Goal: Information Seeking & Learning: Learn about a topic

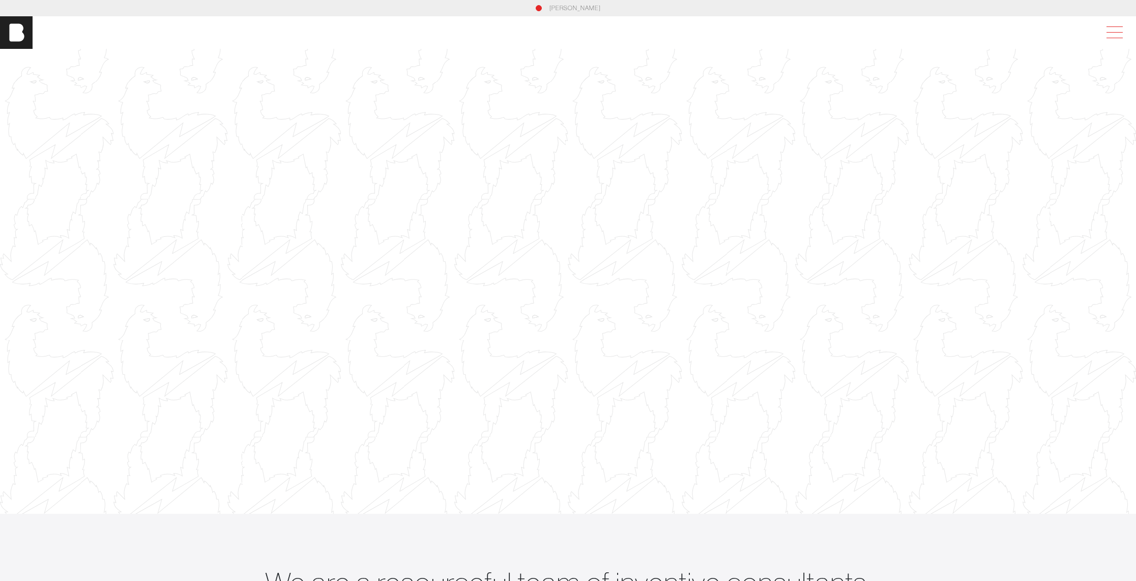
click at [1121, 28] on span at bounding box center [1112, 32] width 23 height 18
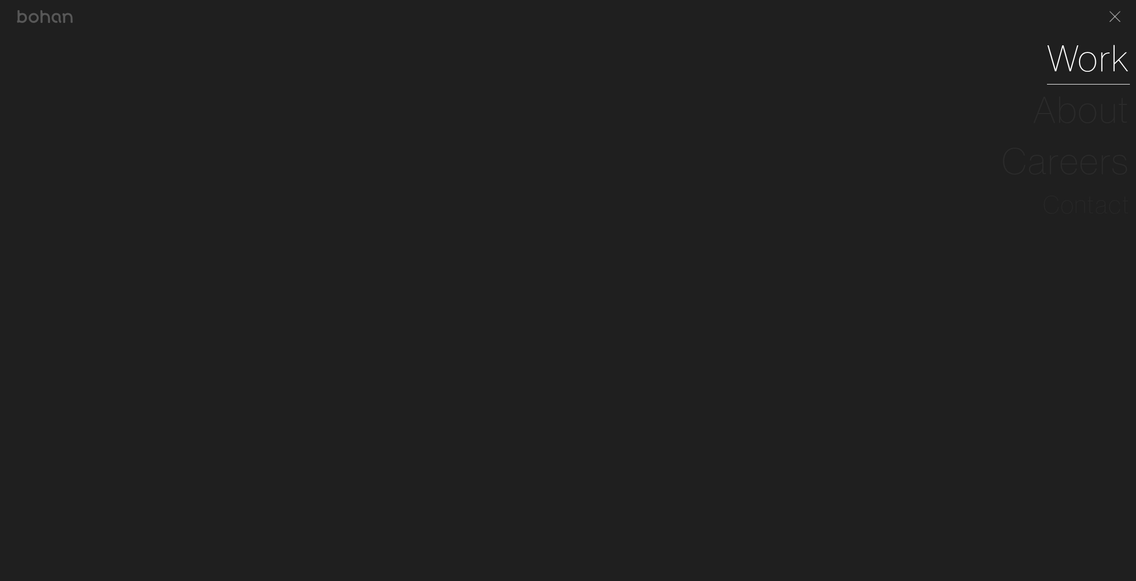
click at [1091, 59] on link "Work" at bounding box center [1088, 58] width 83 height 51
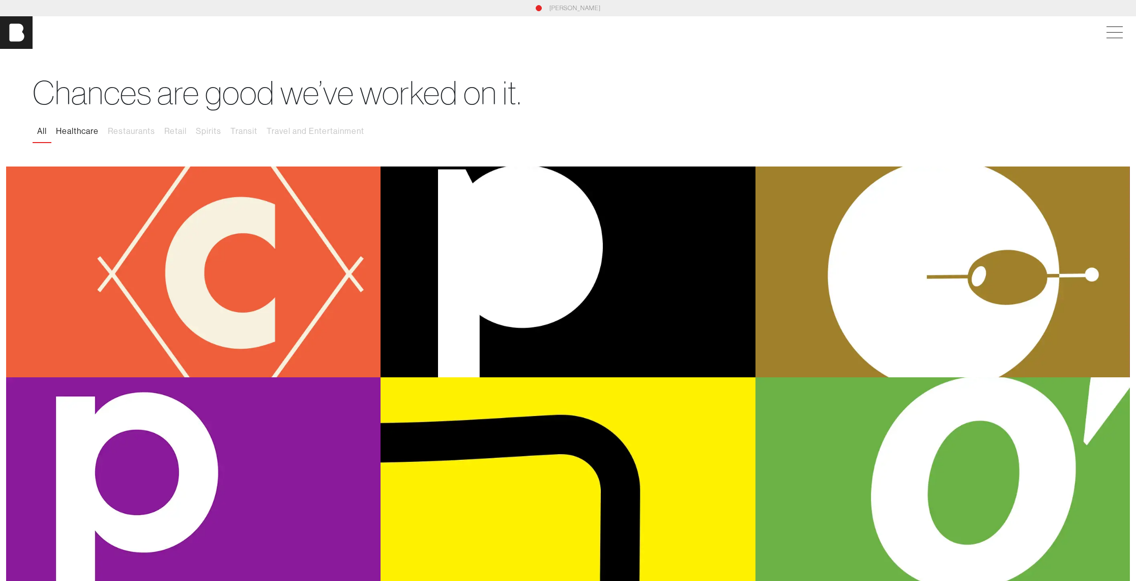
click at [84, 131] on button "Healthcare" at bounding box center [77, 131] width 52 height 21
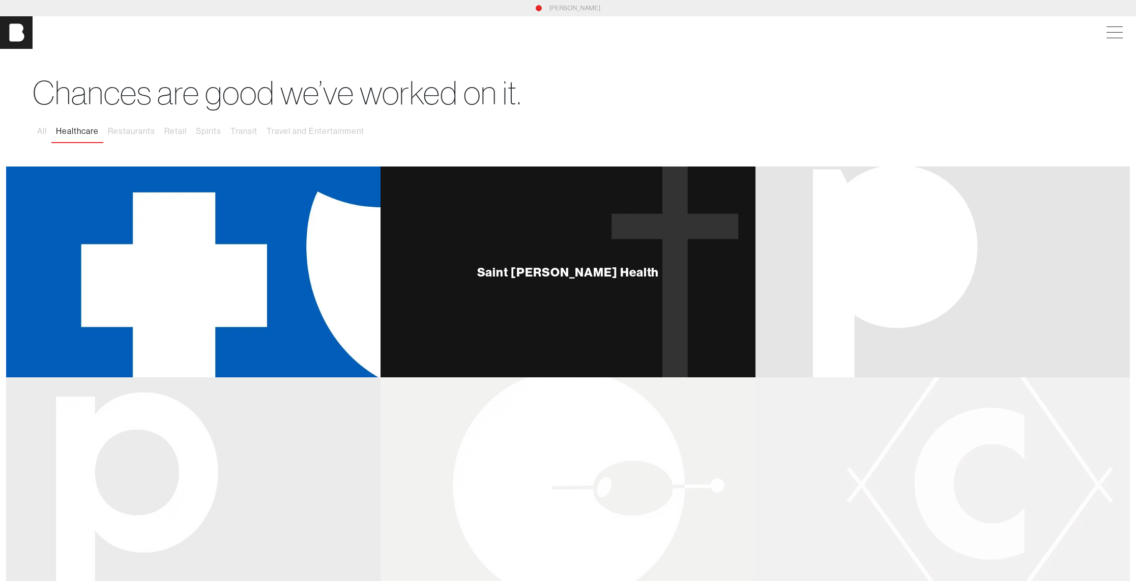
click at [496, 260] on div "Saint [PERSON_NAME] Health" at bounding box center [568, 271] width 375 height 211
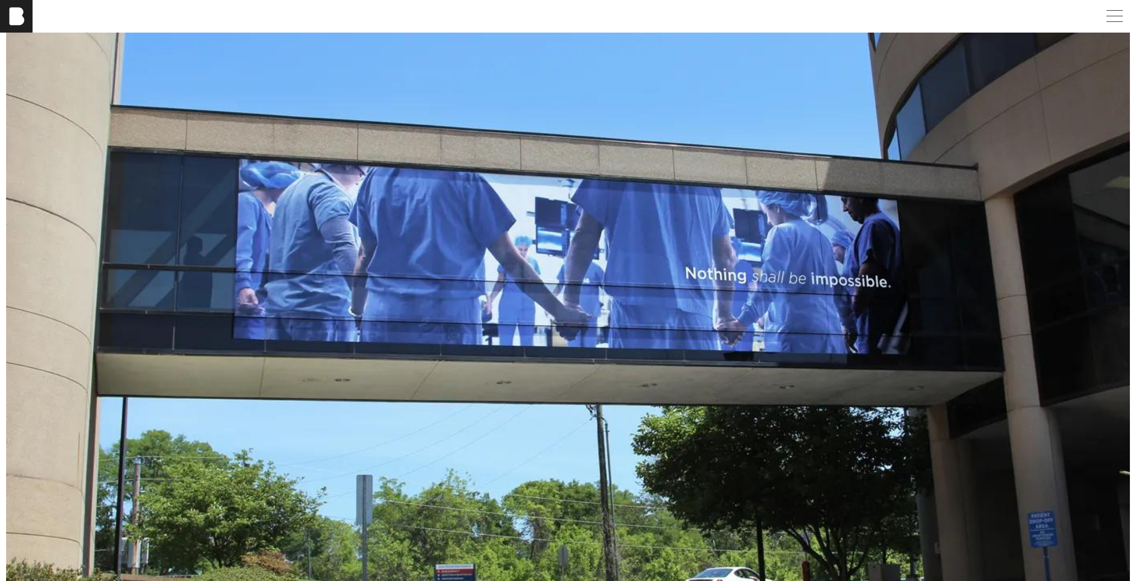
scroll to position [2318, 0]
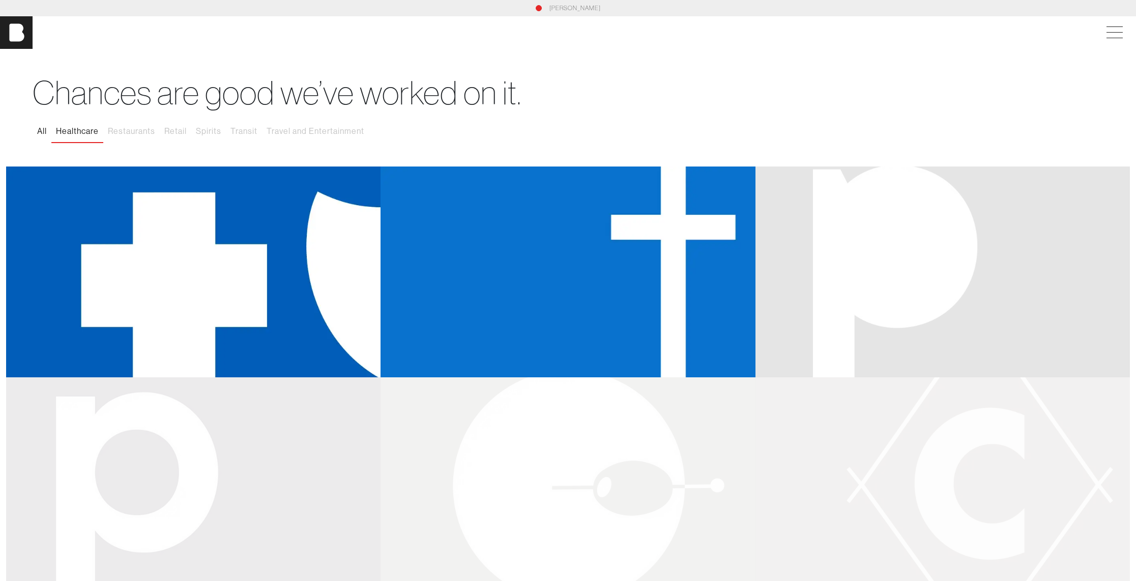
click at [42, 129] on button "All" at bounding box center [42, 131] width 19 height 21
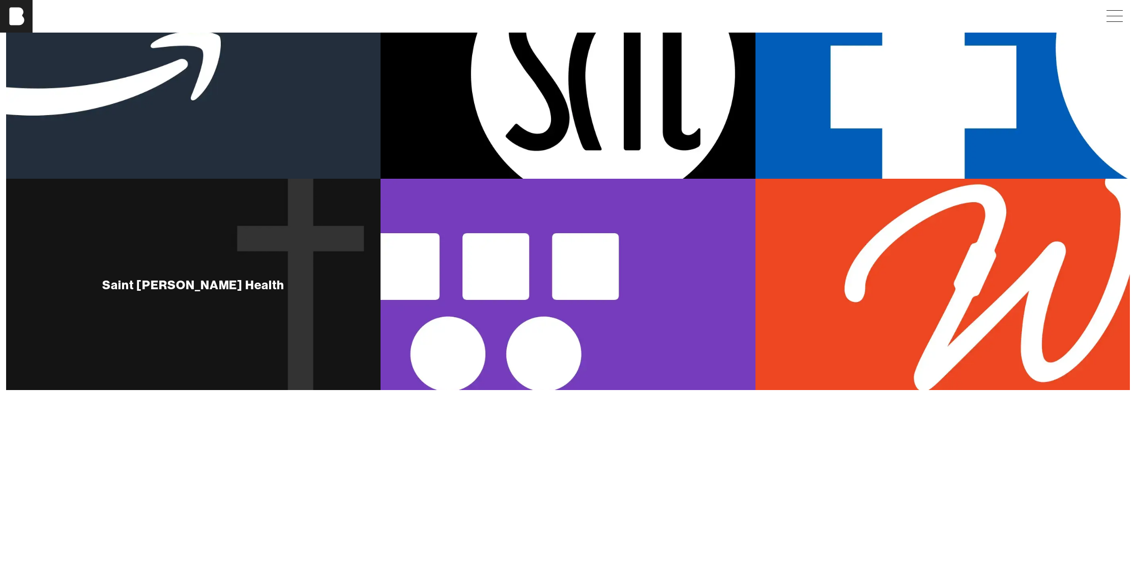
scroll to position [887, 0]
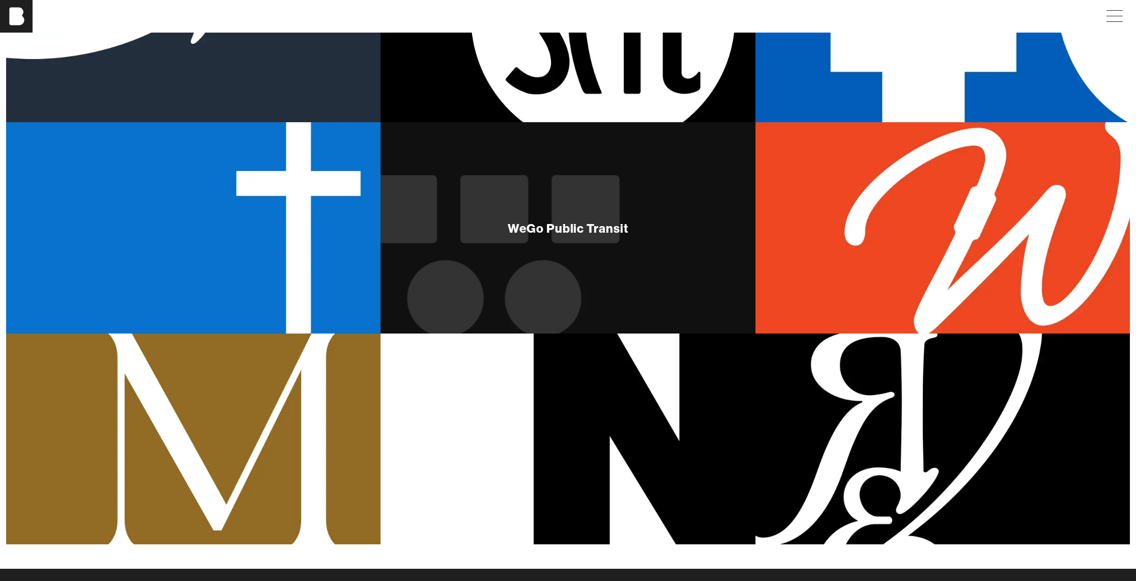
click at [631, 225] on div "WeGo Public Transit" at bounding box center [568, 227] width 375 height 211
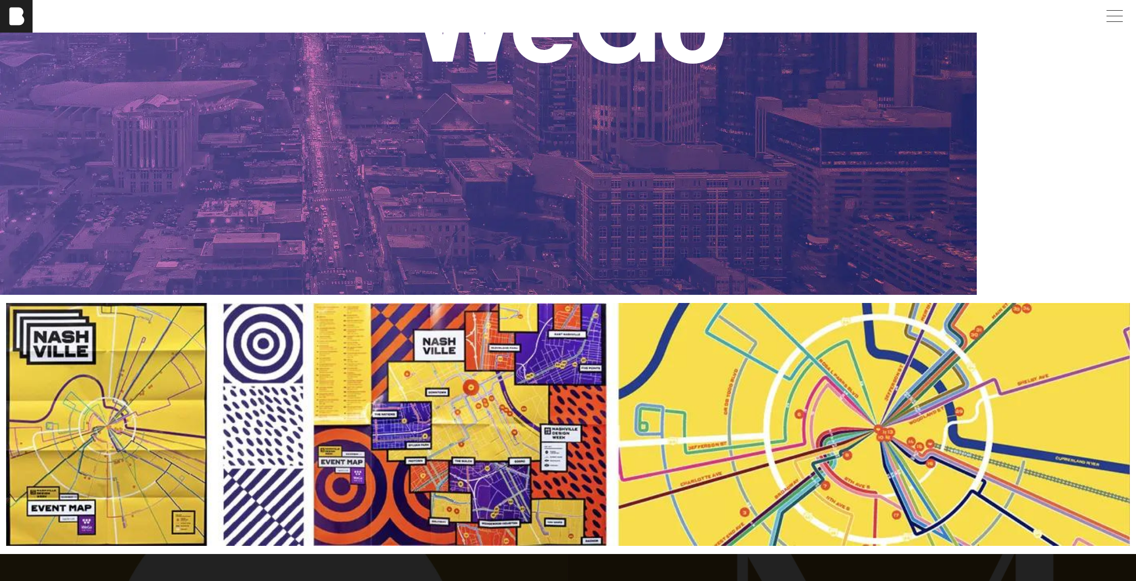
scroll to position [4079, 0]
